Goal: Navigation & Orientation: Go to known website

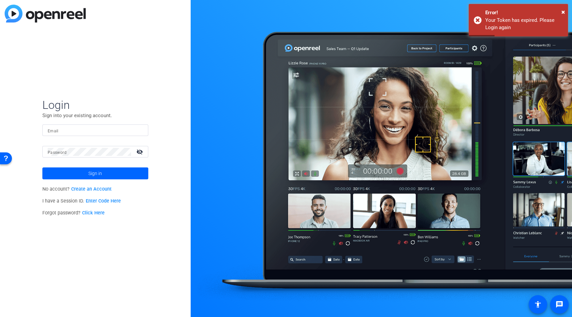
click at [92, 125] on div at bounding box center [95, 131] width 95 height 12
click at [91, 128] on input "Email" at bounding box center [95, 131] width 95 height 8
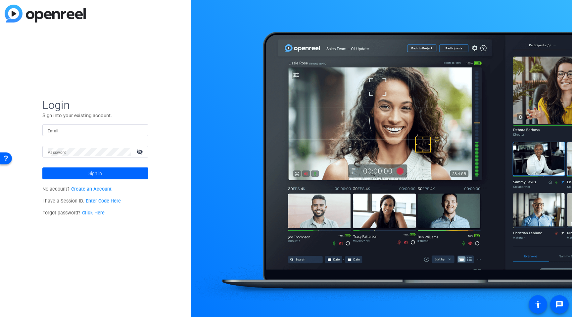
type input "[EMAIL_ADDRESS][DOMAIN_NAME]"
click at [42, 168] on button "Sign in" at bounding box center [95, 174] width 106 height 12
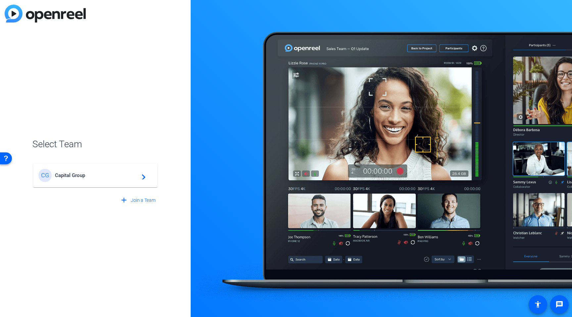
click at [70, 183] on mat-card-content "CG Capital Group navigate_next" at bounding box center [95, 176] width 125 height 24
